Goal: Task Accomplishment & Management: Manage account settings

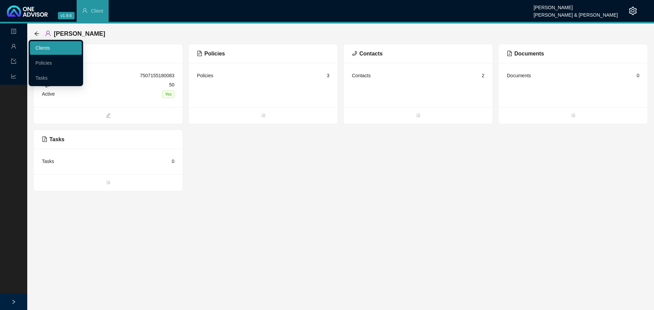
click at [44, 48] on link "Clients" at bounding box center [42, 47] width 15 height 5
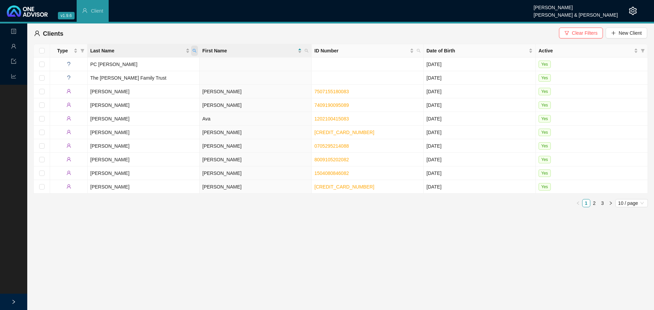
click at [197, 50] on span "Last Name" at bounding box center [194, 51] width 7 height 10
type input "feyt"
click at [140, 77] on icon "search" at bounding box center [137, 77] width 5 height 5
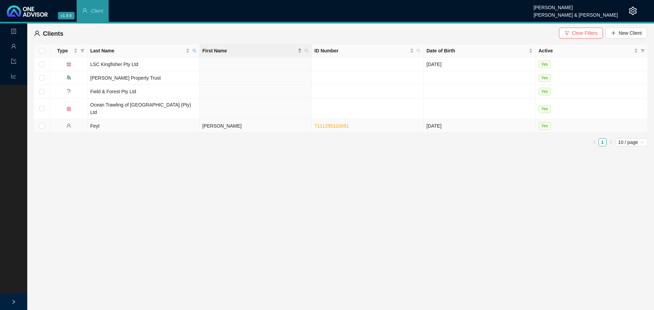
click at [112, 119] on td "Feyt" at bounding box center [144, 126] width 112 height 14
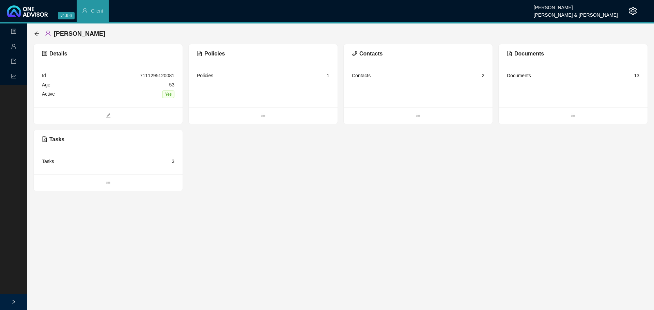
click at [54, 161] on div "Tasks 3" at bounding box center [108, 161] width 132 height 9
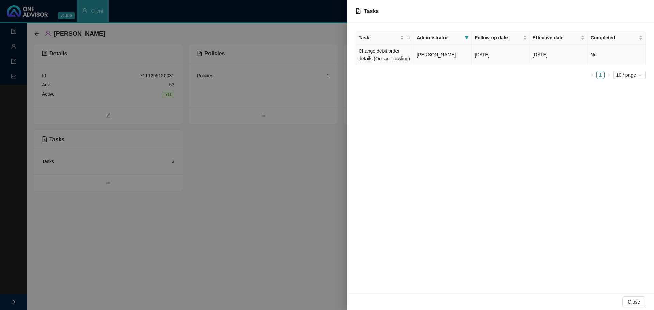
click at [450, 58] on td "[PERSON_NAME]" at bounding box center [443, 55] width 58 height 21
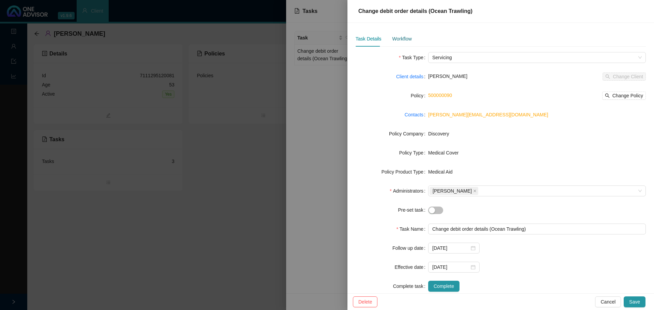
click at [398, 40] on div "Workflow" at bounding box center [401, 38] width 19 height 7
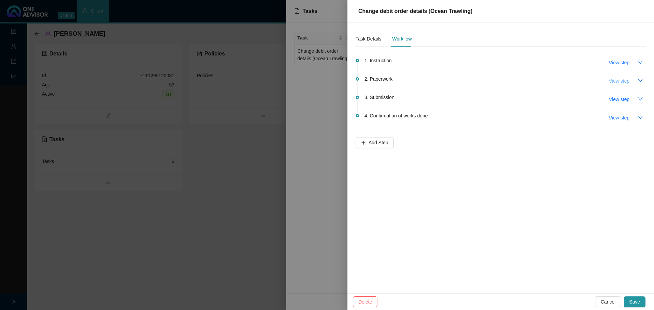
click at [619, 81] on span "View step" at bounding box center [619, 80] width 20 height 7
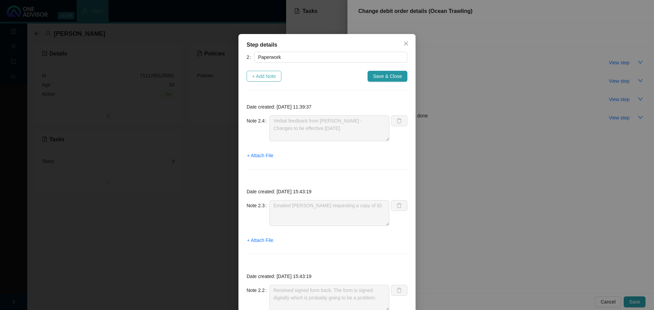
click at [261, 76] on span "+ Add Note" at bounding box center [264, 76] width 24 height 7
type textarea "Verbal feedback from [PERSON_NAME] - Changes to be effective [DATE]."
type textarea "Emailed [PERSON_NAME] requesting a copy of ID."
type textarea "Received signed form back. The form is signed digitally which is probably going…"
drag, startPoint x: 279, startPoint y: 125, endPoint x: 319, endPoint y: 120, distance: 40.8
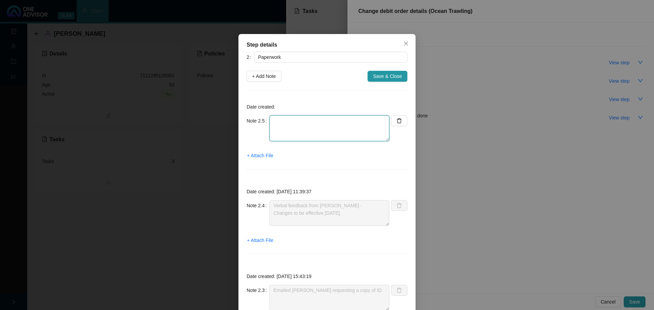
click at [279, 125] on textarea at bounding box center [329, 128] width 120 height 26
click at [403, 42] on icon "close" at bounding box center [405, 43] width 5 height 5
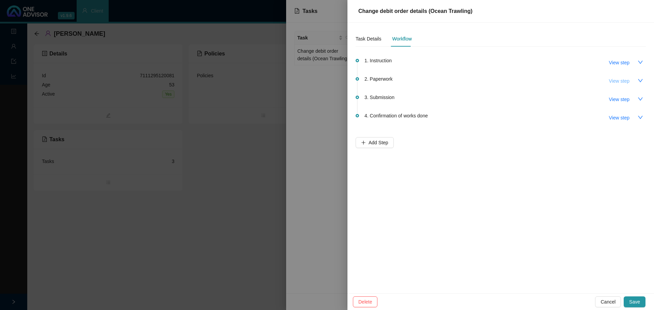
click at [618, 82] on span "View step" at bounding box center [619, 80] width 20 height 7
type textarea "Verbal feedback from [PERSON_NAME] - Changes to be effective [DATE]."
type textarea "Emailed [PERSON_NAME] requesting a copy of ID."
type textarea "Received signed form back. The form is signed digitally which is probably going…"
type textarea "Jo emailed the forms to [PERSON_NAME] to sign"
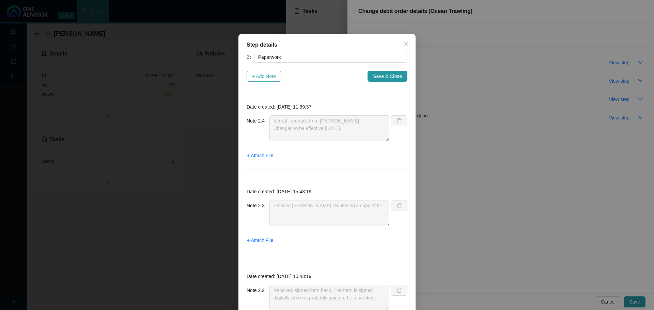
drag, startPoint x: 263, startPoint y: 71, endPoint x: 266, endPoint y: 75, distance: 5.3
click at [264, 71] on button "+ Add Note" at bounding box center [264, 76] width 35 height 11
type textarea "Verbal feedback from [PERSON_NAME] - Changes to be effective [DATE]."
type textarea "Emailed [PERSON_NAME] requesting a copy of ID."
type textarea "Received signed form back. The form is signed digitally which is probably going…"
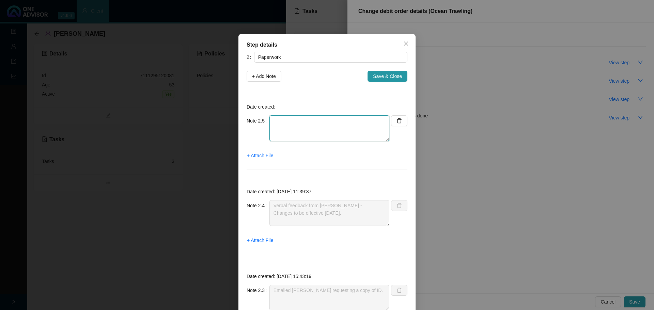
click at [276, 122] on textarea at bounding box center [329, 128] width 120 height 26
paste textarea "Feyt, C REF: 11442704484 for consent form"
click at [311, 131] on textarea "Feedback from [PERSON_NAME], C REF: 11442704484 for consent form" at bounding box center [329, 128] width 120 height 26
drag, startPoint x: 285, startPoint y: 128, endPoint x: 265, endPoint y: 127, distance: 20.5
click at [265, 127] on div "Note 2.5 Feedback from [PERSON_NAME], C REF: 11442704484 for consent form" at bounding box center [318, 128] width 143 height 26
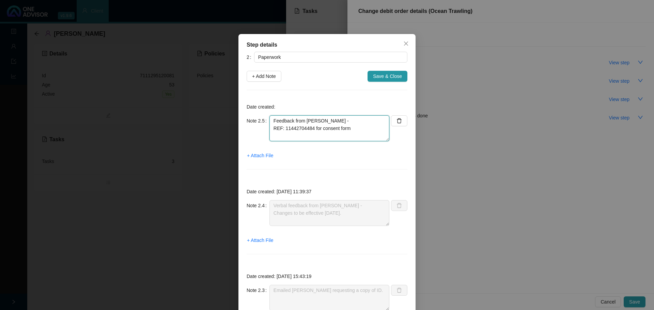
click at [355, 129] on textarea "Feedback from [PERSON_NAME] - REF: 11442704484 for consent form" at bounding box center [329, 128] width 120 height 26
type textarea "Feedback from [PERSON_NAME] - REF: 11442704484 for consent form"
click at [383, 77] on span "Save & Close" at bounding box center [387, 76] width 29 height 7
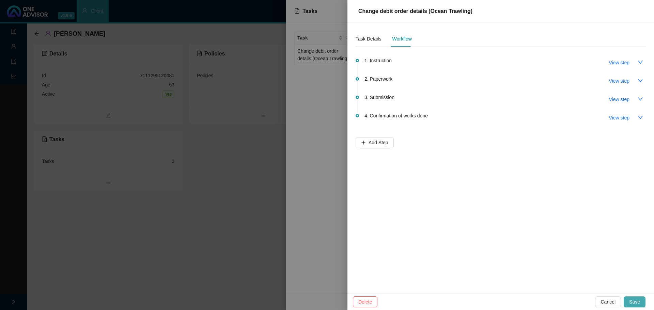
click at [631, 300] on span "Save" at bounding box center [634, 301] width 11 height 7
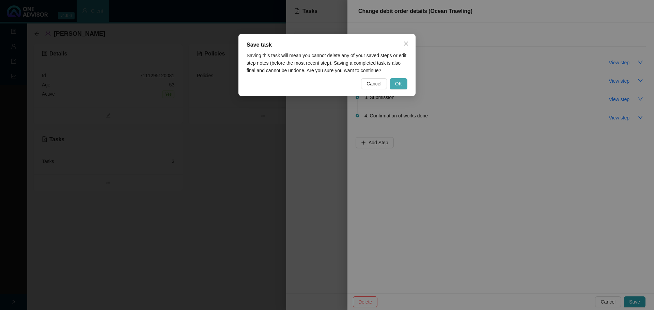
drag, startPoint x: 400, startPoint y: 86, endPoint x: 399, endPoint y: 95, distance: 8.5
click at [400, 86] on span "OK" at bounding box center [398, 83] width 7 height 7
